Goal: Task Accomplishment & Management: Manage account settings

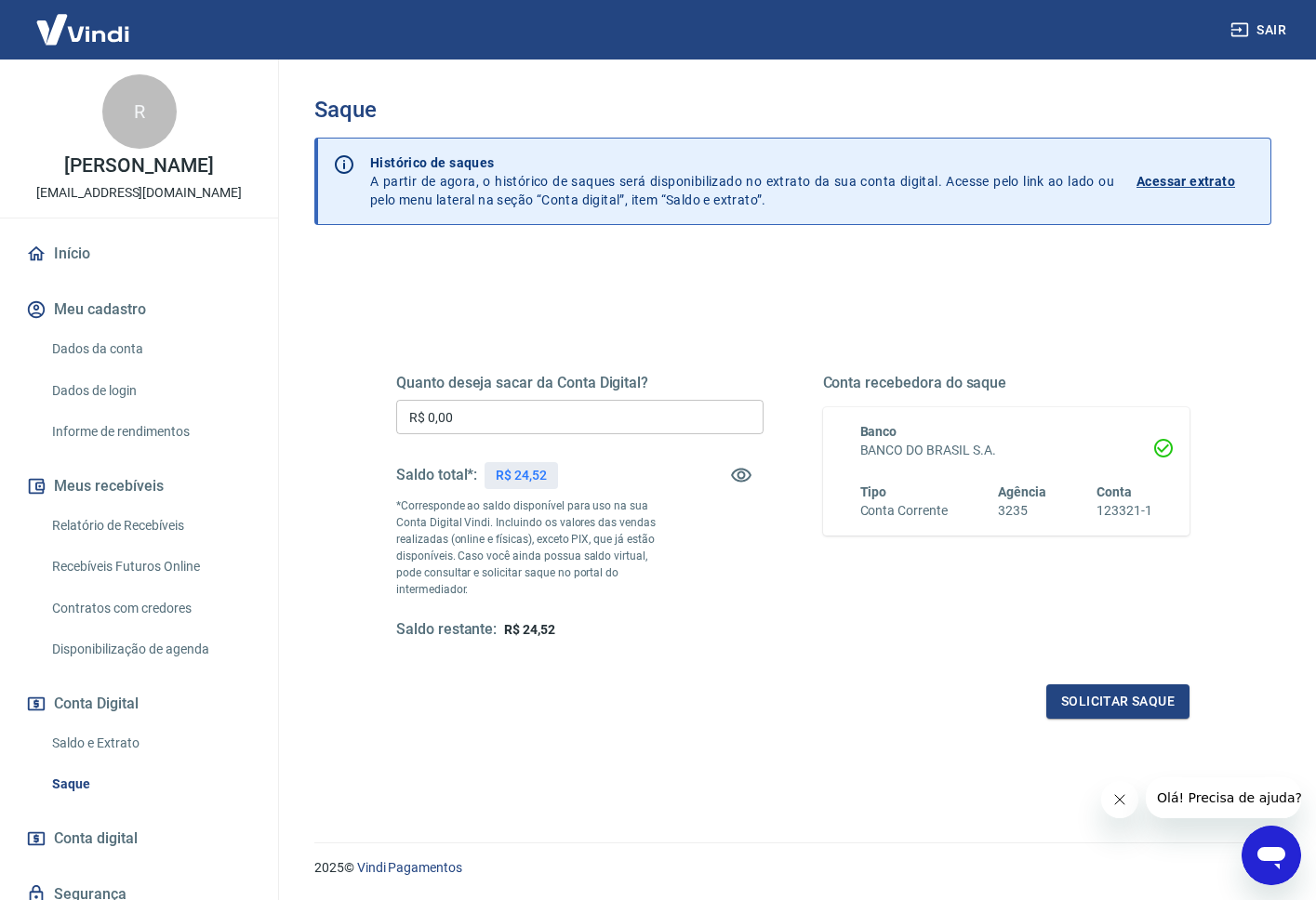
click at [489, 236] on div "Saque Histórico de saques A partir de agora, o histórico de saques será disponi…" at bounding box center [793, 447] width 957 height 701
